Goal: Information Seeking & Learning: Learn about a topic

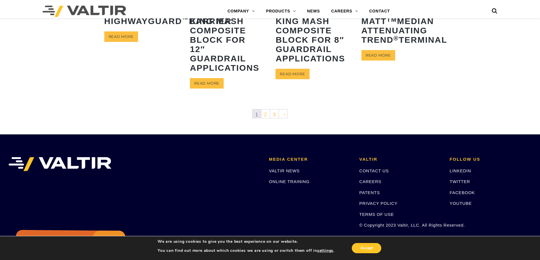
scroll to position [340, 0]
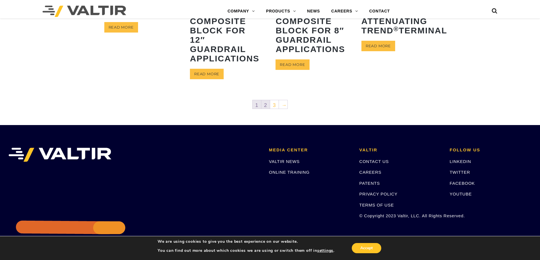
click at [265, 106] on link "2" at bounding box center [265, 104] width 9 height 9
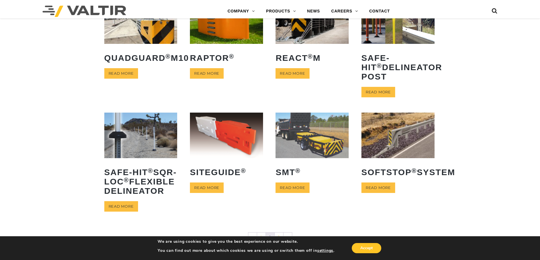
scroll to position [170, 0]
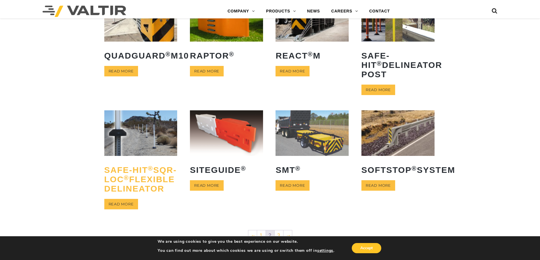
click at [134, 198] on h2 "Safe-Hit ® SQR-LOC ® Flexible Delineator" at bounding box center [140, 179] width 73 height 37
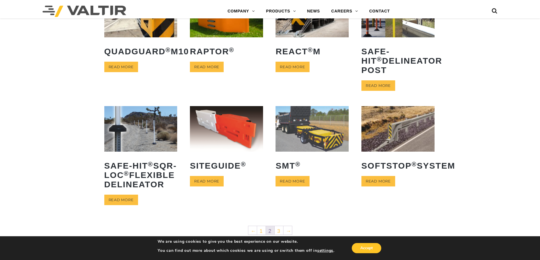
scroll to position [340, 0]
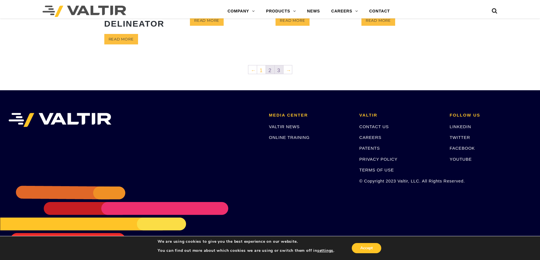
click at [277, 74] on link "3" at bounding box center [279, 69] width 9 height 9
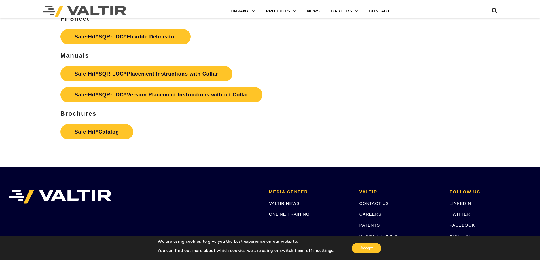
scroll to position [1274, 0]
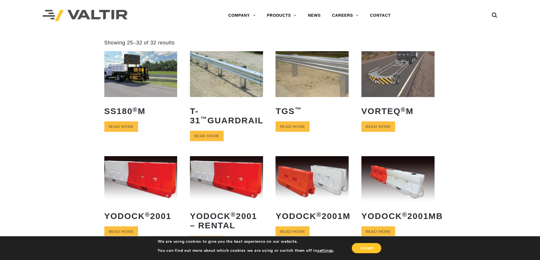
click at [70, 90] on div "**********" at bounding box center [270, 159] width 540 height 239
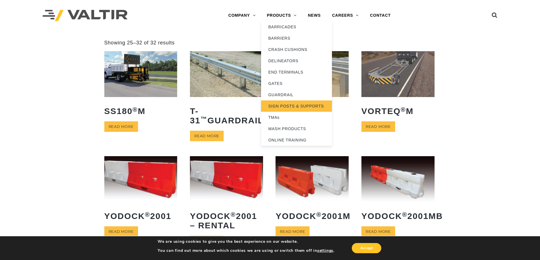
click at [293, 103] on link "SIGN POSTS & SUPPORTS" at bounding box center [296, 106] width 71 height 11
